Goal: Obtain resource: Download file/media

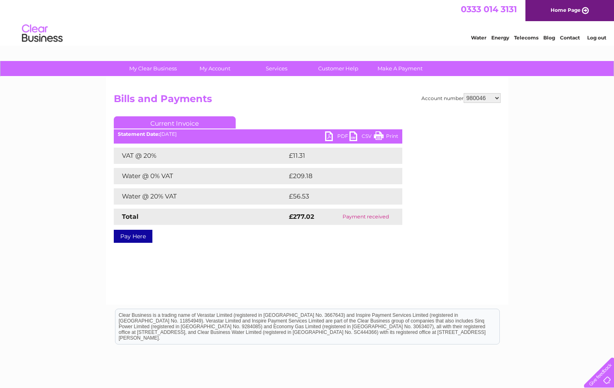
click at [485, 96] on select "911648 975946 979041 980046 990352 990353 990356 990361 997232 1080773 1081707 …" at bounding box center [482, 98] width 37 height 10
select select "1129882"
click at [464, 93] on select "911648 975946 979041 980046 990352 990353 990356 990361 997232 1080773 1081707 …" at bounding box center [482, 98] width 37 height 10
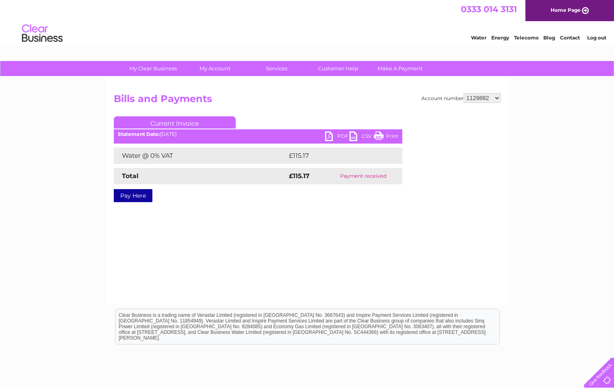
click at [335, 136] on link "PDF" at bounding box center [337, 137] width 24 height 12
click at [491, 100] on select "911648 975946 979041 980046 990352 990353 990356 990361 997232 1080773 1081707 …" at bounding box center [482, 98] width 37 height 10
select select "990352"
click at [464, 93] on select "911648 975946 979041 980046 990352 990353 990356 990361 997232 1080773 1081707 …" at bounding box center [482, 98] width 37 height 10
click at [525, 239] on div "My Clear Business Login Details My Details My Preferences Link Account My Accou…" at bounding box center [307, 252] width 614 height 382
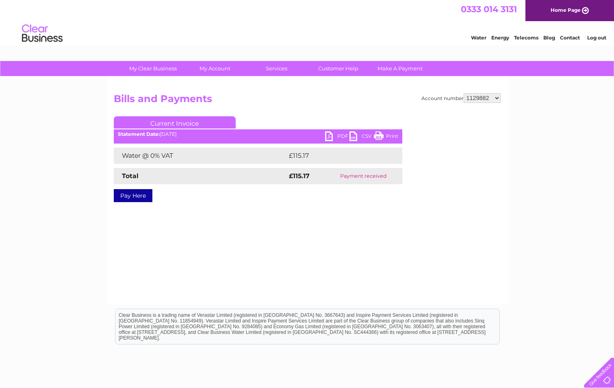
click at [495, 98] on select "911648 975946 979041 980046 990352 990353 990356 990361 997232 1080773 1081707 …" at bounding box center [482, 98] width 37 height 10
select select "990352"
click at [464, 93] on select "911648 975946 979041 980046 990352 990353 990356 990361 997232 1080773 1081707 …" at bounding box center [482, 98] width 37 height 10
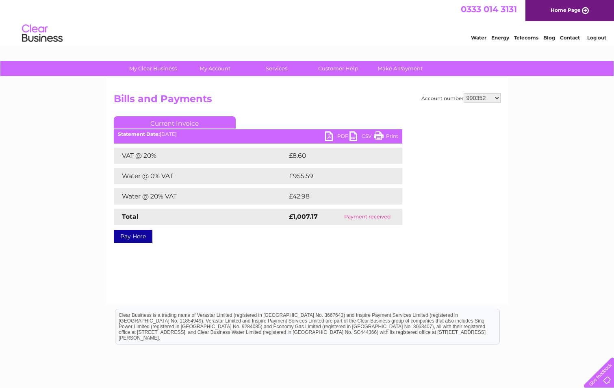
click at [335, 136] on link "PDF" at bounding box center [337, 137] width 24 height 12
